Goal: Task Accomplishment & Management: Manage account settings

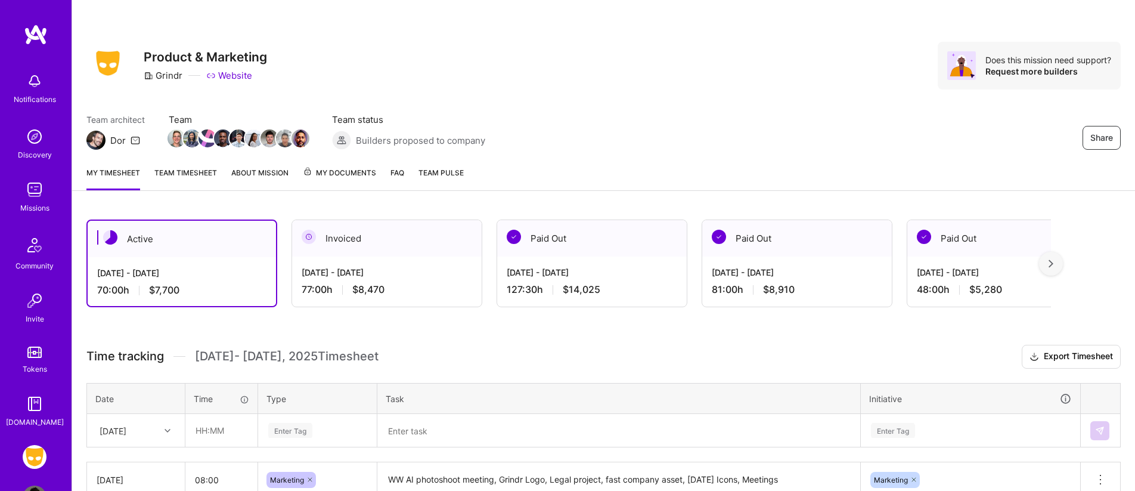
click at [444, 238] on div "Invoiced" at bounding box center [387, 238] width 190 height 36
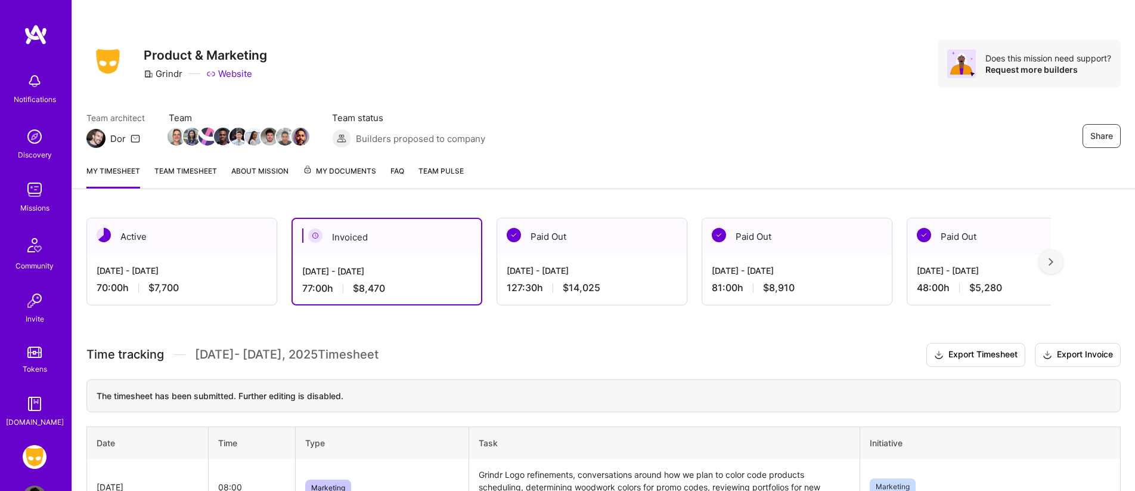
click at [525, 271] on div "[DATE] - [DATE]" at bounding box center [592, 270] width 171 height 13
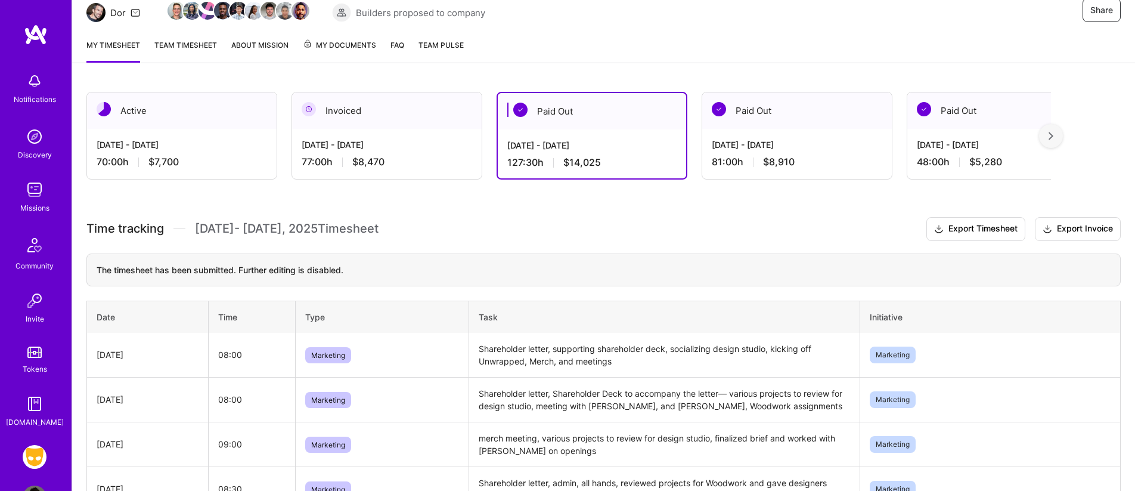
scroll to position [117, 0]
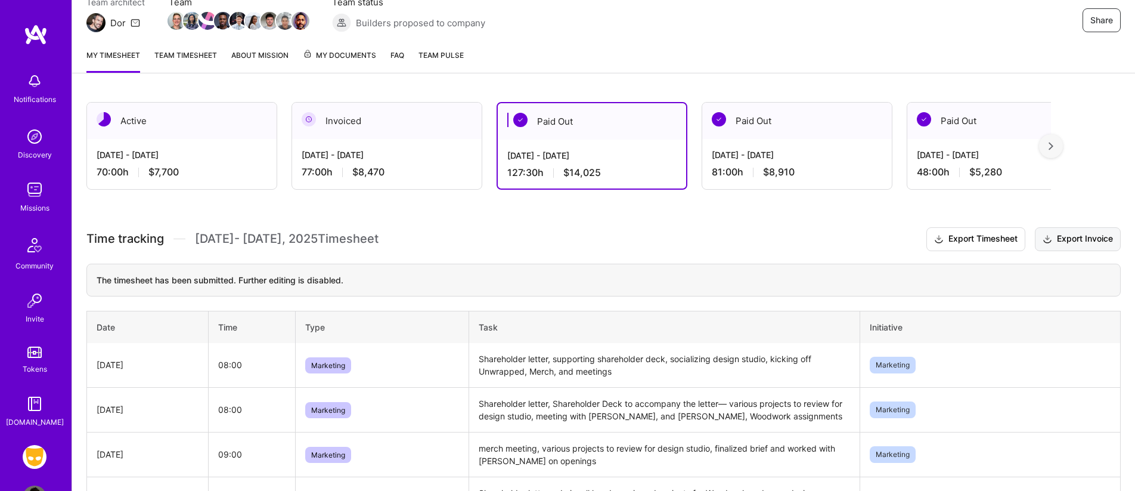
click at [1040, 236] on button "Export Invoice" at bounding box center [1078, 239] width 86 height 24
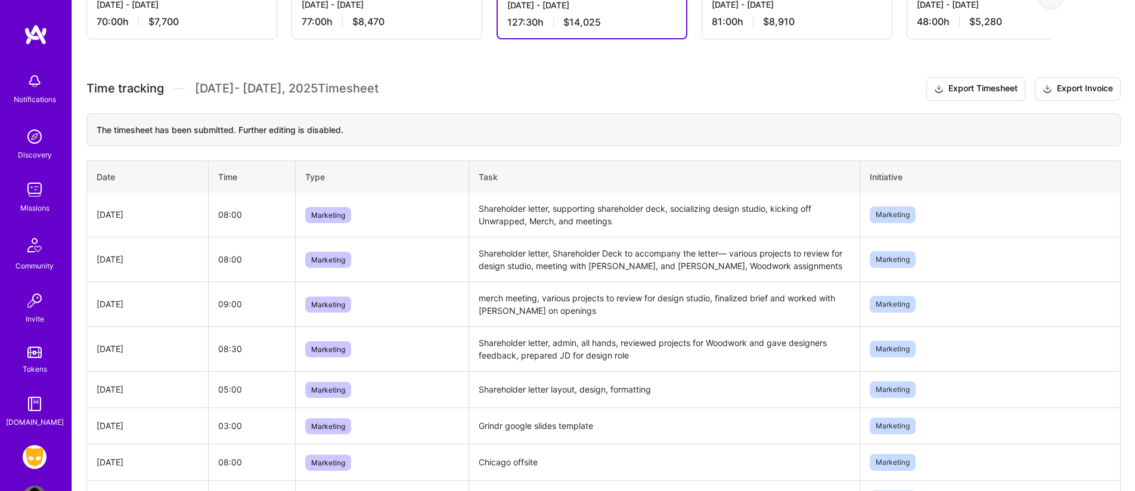
scroll to position [0, 0]
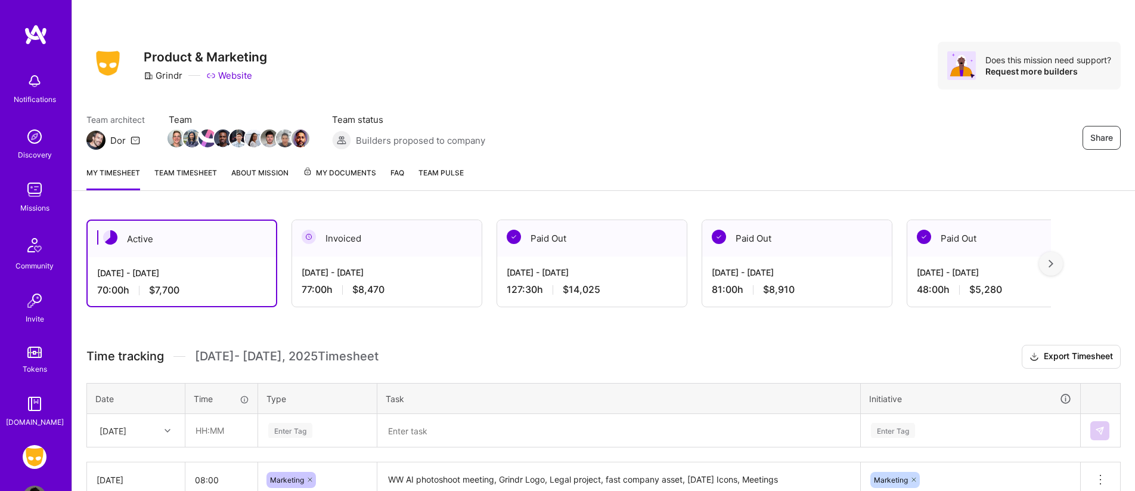
click at [310, 239] on img at bounding box center [309, 237] width 14 height 14
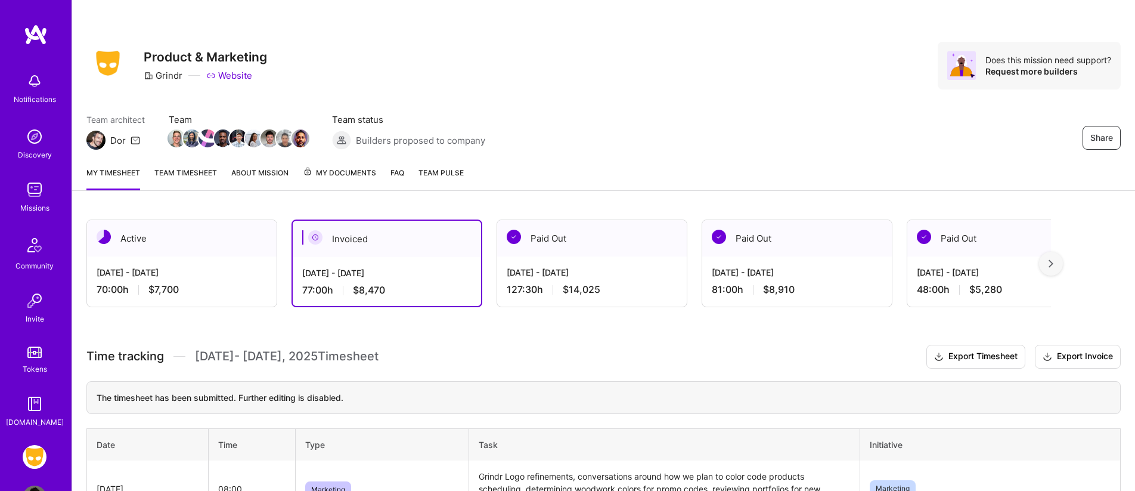
click at [303, 238] on div at bounding box center [302, 237] width 1 height 14
click at [261, 252] on div "Active" at bounding box center [182, 238] width 190 height 36
